Goal: Information Seeking & Learning: Learn about a topic

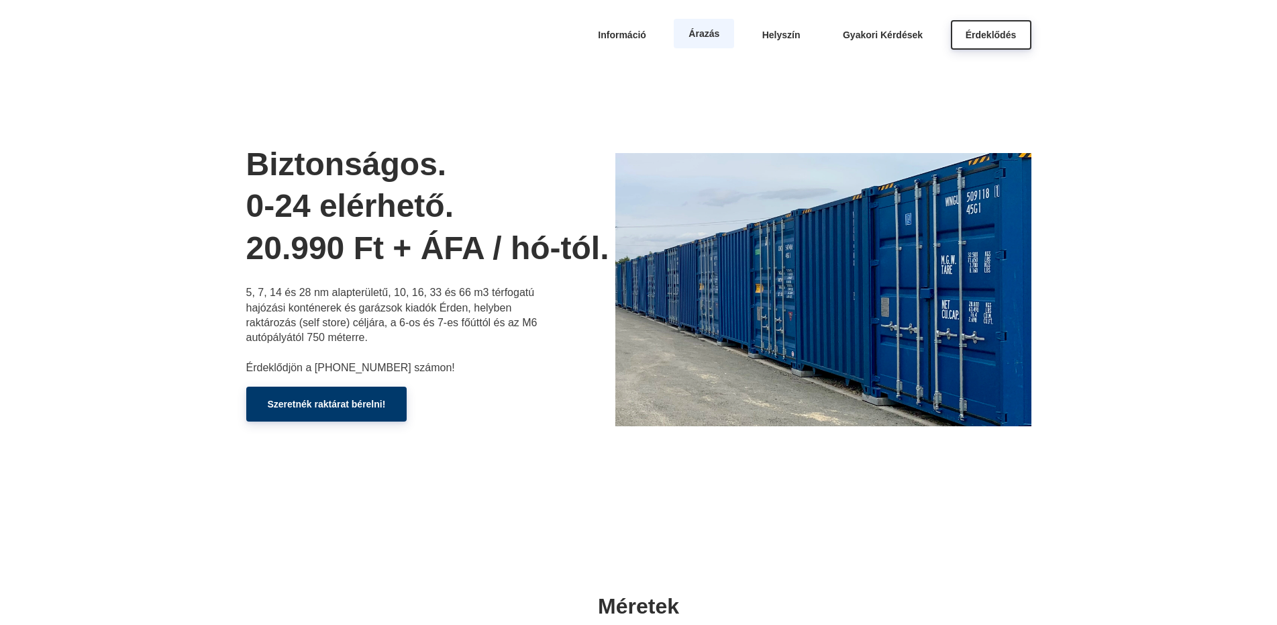
click at [703, 36] on span "Árazás" at bounding box center [704, 33] width 31 height 11
click at [622, 31] on span "Információ" at bounding box center [622, 33] width 48 height 11
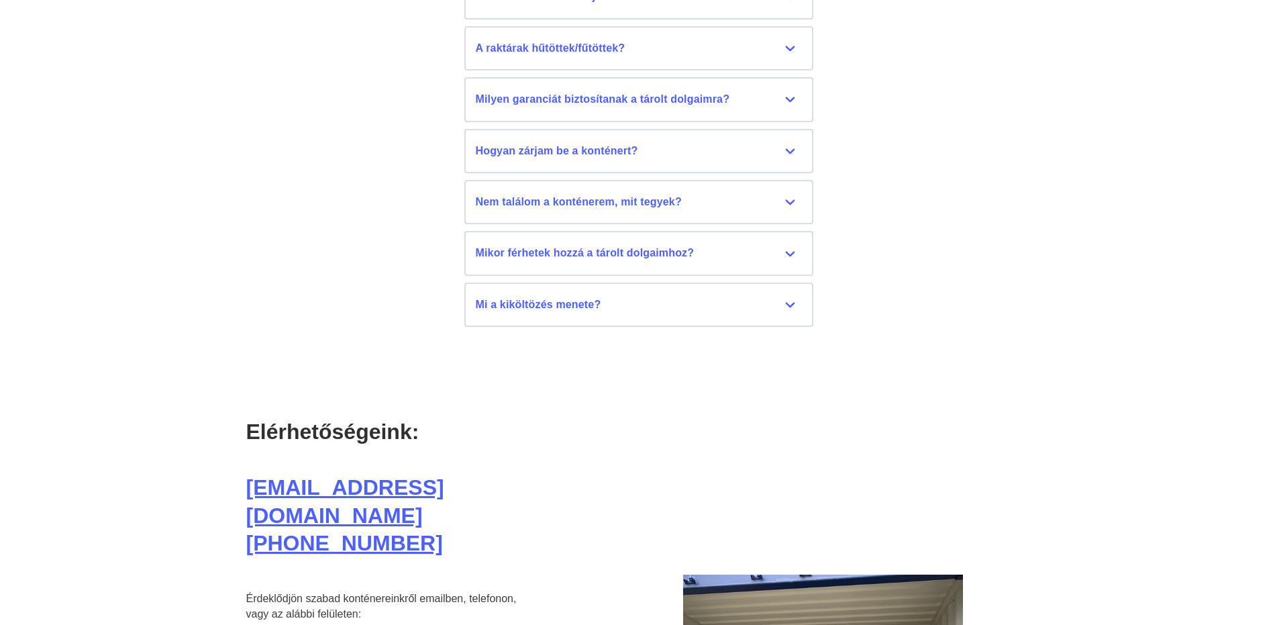
scroll to position [6428, 0]
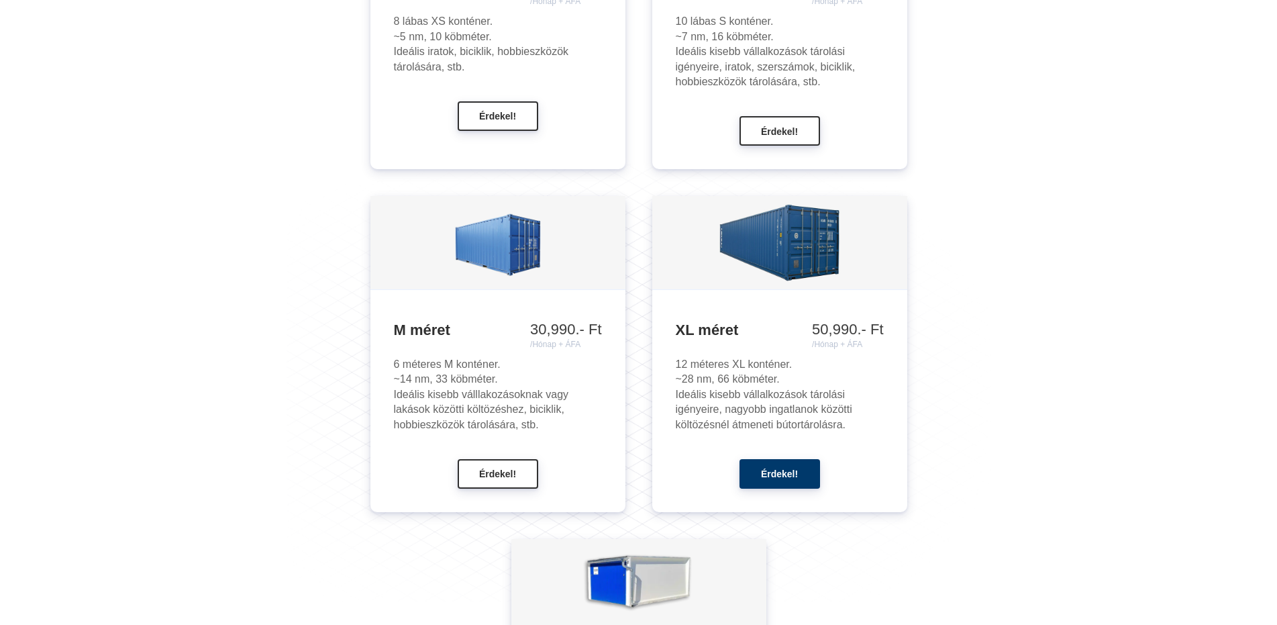
scroll to position [1522, 0]
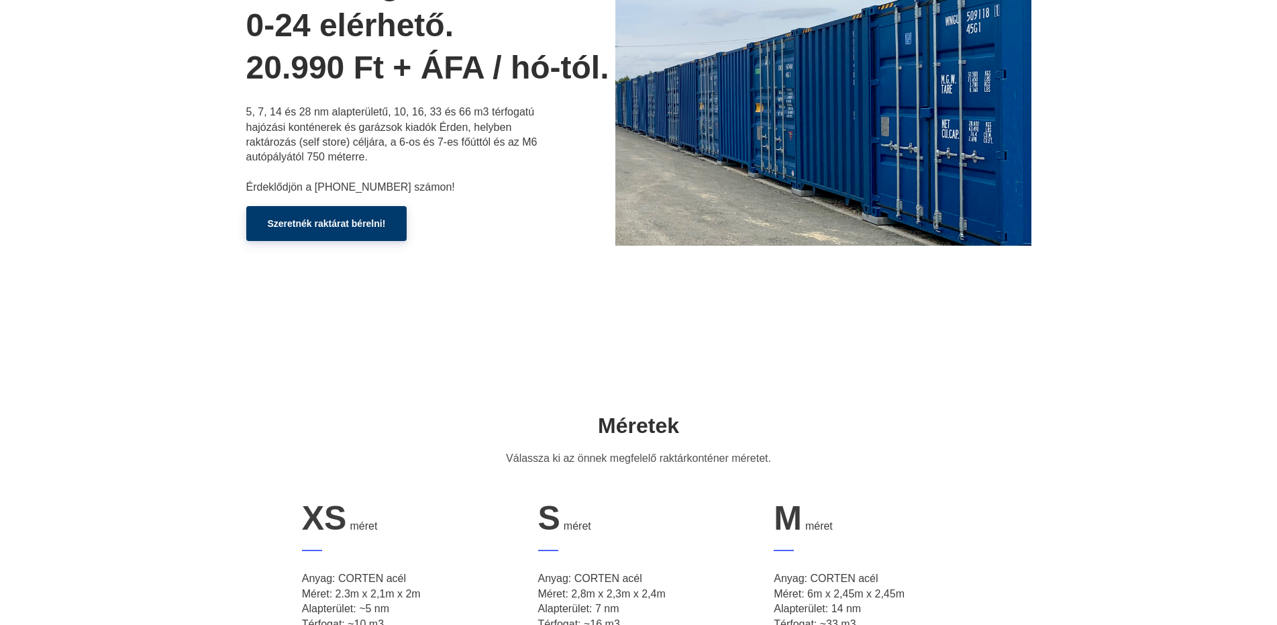
scroll to position [134, 0]
